Goal: Obtain resource: Obtain resource

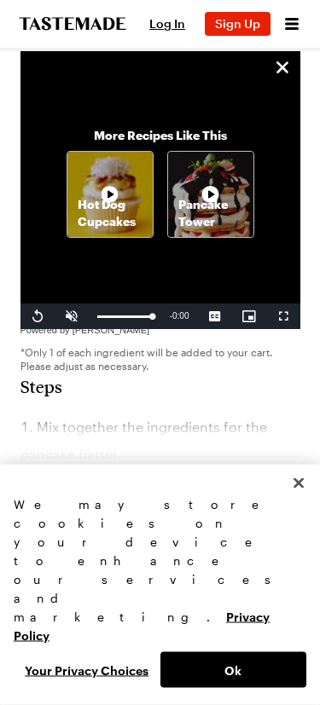
scroll to position [1143, 0]
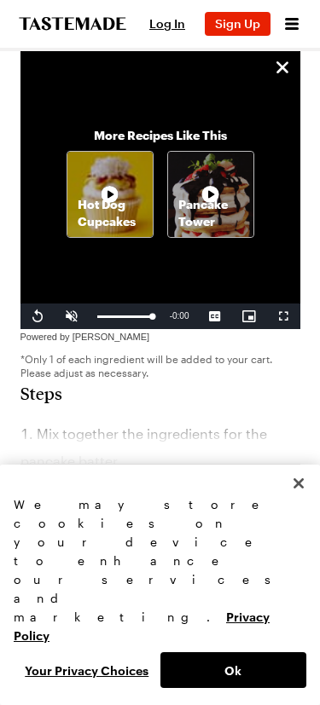
click at [255, 673] on button "Ok" at bounding box center [233, 671] width 147 height 36
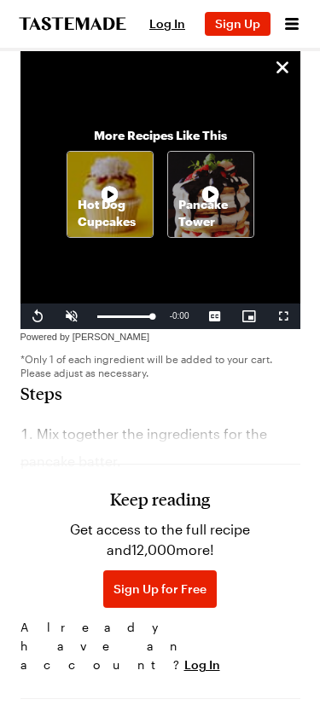
click at [199, 404] on div "Keep reading Get access to the full recipe and 12,000 more! Sign Up for Free Al…" at bounding box center [160, 542] width 280 height 277
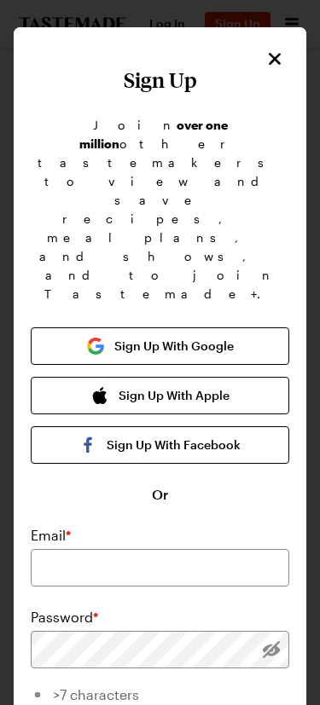
click at [285, 61] on button "Close" at bounding box center [275, 59] width 22 height 22
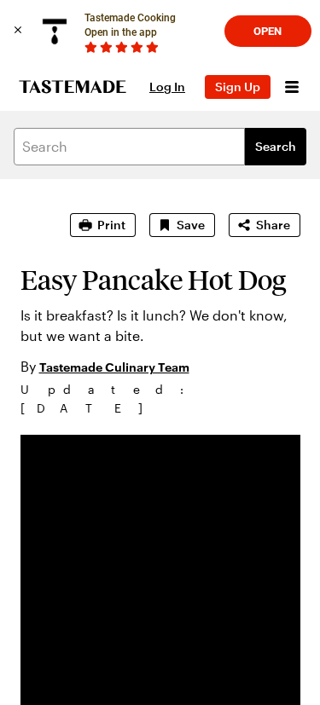
click at [102, 228] on span "Print" at bounding box center [111, 225] width 28 height 17
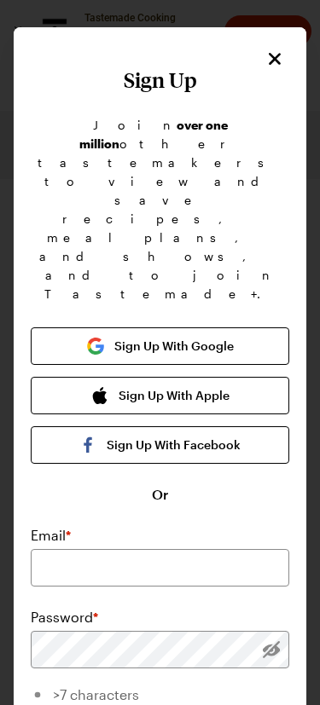
click at [269, 60] on icon "Close" at bounding box center [274, 59] width 20 height 20
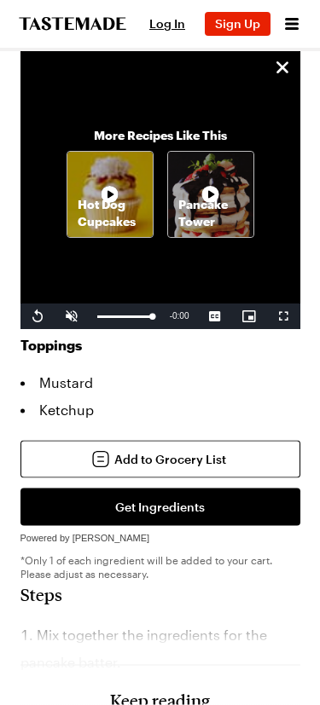
scroll to position [943, 0]
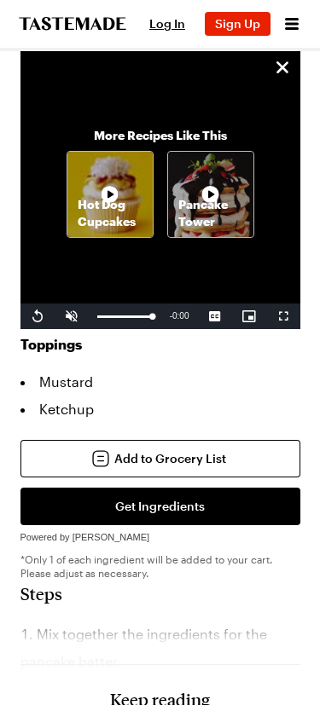
click at [200, 621] on li "Mix together the ingredients for the pancake batter." at bounding box center [160, 648] width 280 height 55
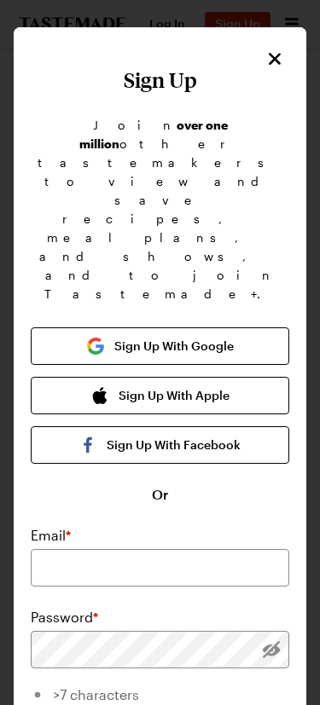
click at [279, 57] on icon "Close" at bounding box center [274, 59] width 20 height 20
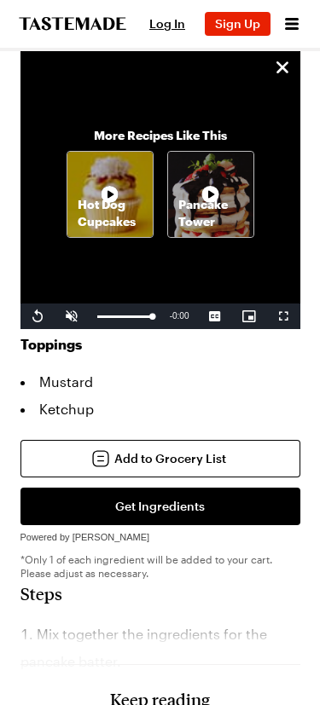
click at [229, 488] on button "Get Ingredients" at bounding box center [160, 507] width 280 height 38
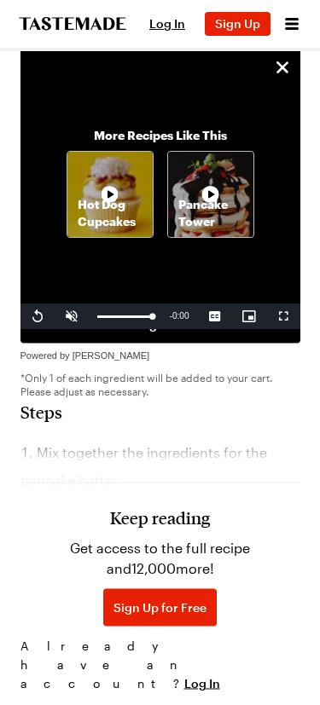
scroll to position [1125, 0]
